Goal: Information Seeking & Learning: Learn about a topic

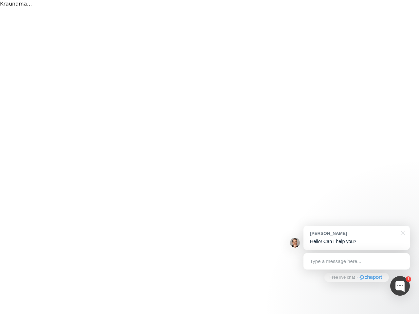
click at [209, 157] on div "Kraunama..." at bounding box center [209, 157] width 419 height 314
click at [400, 286] on div at bounding box center [400, 286] width 20 height 20
click at [356, 302] on div "1 [PERSON_NAME] Hello! Can I help you? Type a message here... Free live chat ⚡ …" at bounding box center [208, 302] width 416 height 0
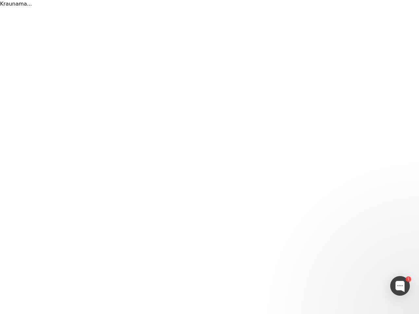
click at [402, 232] on div at bounding box center [348, 211] width 123 height 131
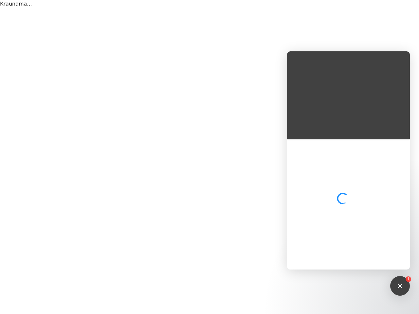
click at [356, 261] on div at bounding box center [348, 204] width 123 height 131
